Goal: Information Seeking & Learning: Learn about a topic

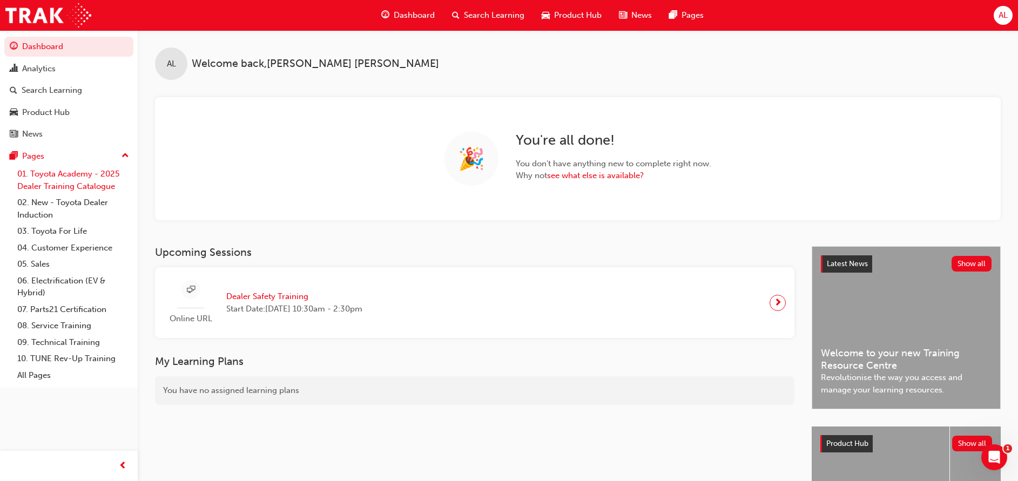
click at [65, 183] on link "01. Toyota Academy - 2025 Dealer Training Catalogue" at bounding box center [73, 180] width 120 height 29
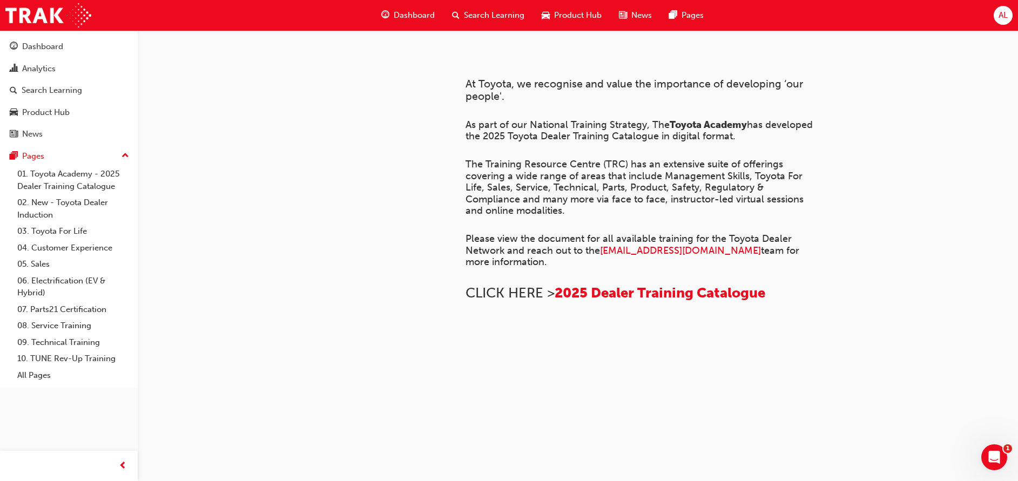
scroll to position [450, 0]
click at [641, 285] on span "2025 Dealer Training Catalogue" at bounding box center [660, 293] width 211 height 17
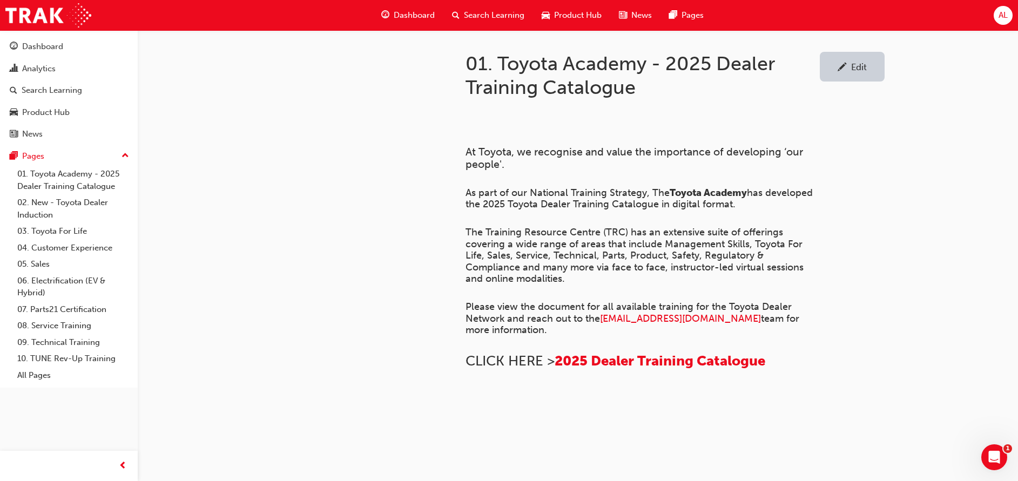
click at [1000, 17] on span "AL" at bounding box center [1003, 15] width 9 height 12
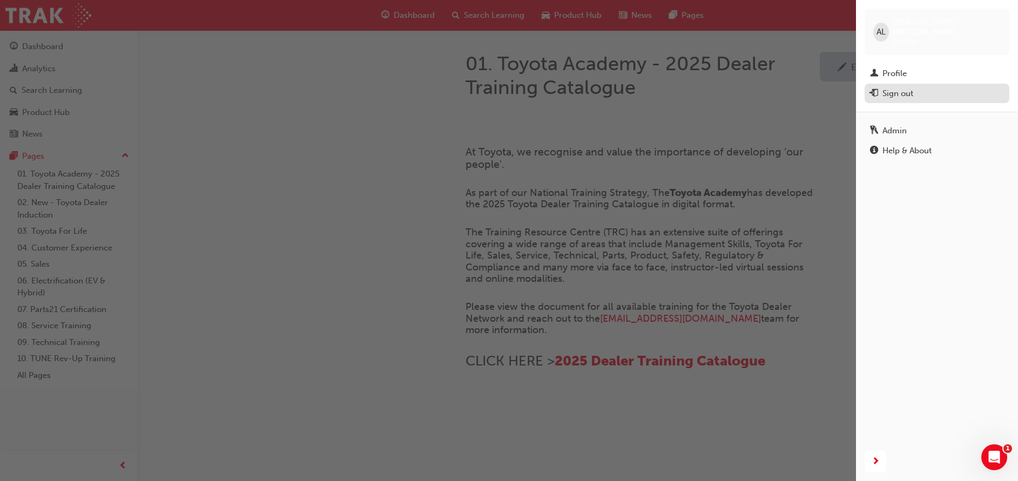
click at [906, 88] on div "Sign out" at bounding box center [897, 93] width 31 height 12
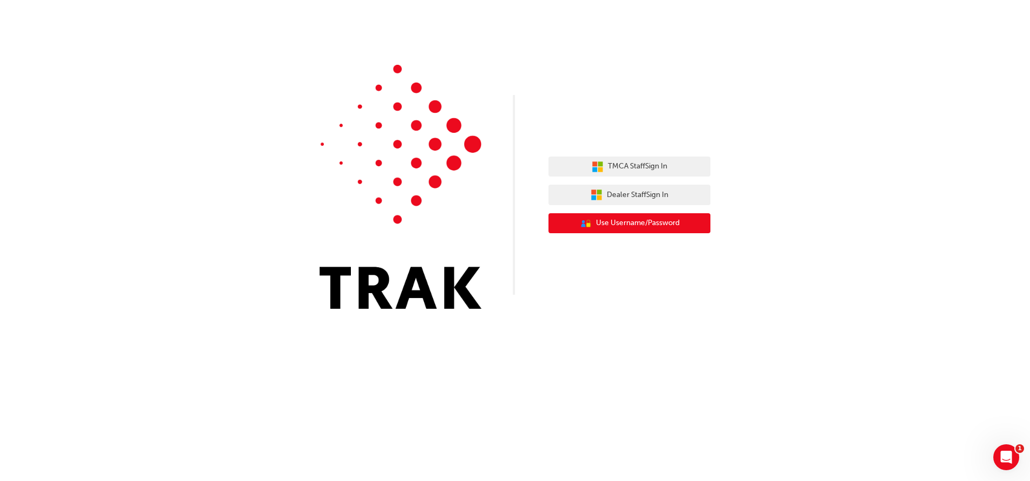
click at [597, 228] on span "Use Username/Password" at bounding box center [638, 223] width 84 height 12
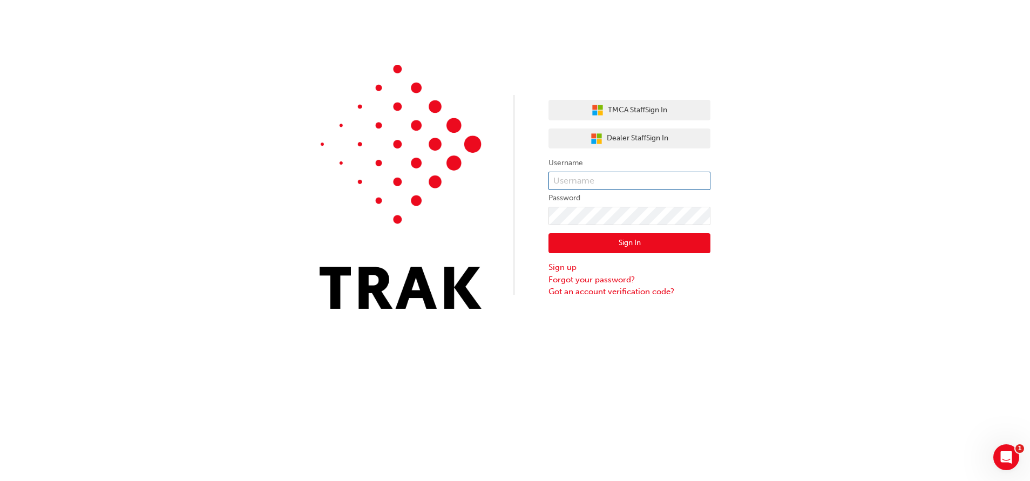
click at [587, 179] on input "text" at bounding box center [630, 181] width 162 height 18
click at [786, 142] on div "TMCA Staff Sign In Dealer Staff Sign In Username Password Sign In Sign up Forgo…" at bounding box center [515, 162] width 1030 height 325
click at [667, 176] on input "text" at bounding box center [630, 181] width 162 height 18
type input "test.manager"
click button "Sign In" at bounding box center [630, 243] width 162 height 21
